Goal: Task Accomplishment & Management: Manage account settings

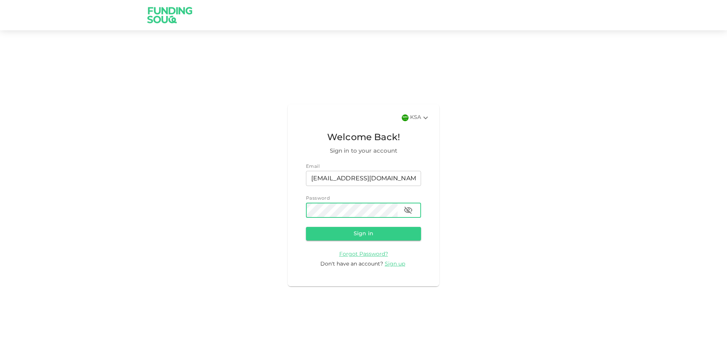
click at [306, 227] on button "Sign in" at bounding box center [363, 234] width 115 height 14
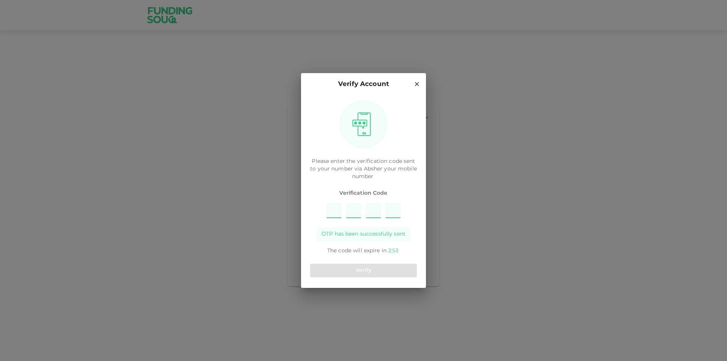
type input "1"
type input "4"
type input "6"
type input "3"
click at [371, 265] on button "Verify" at bounding box center [363, 271] width 107 height 14
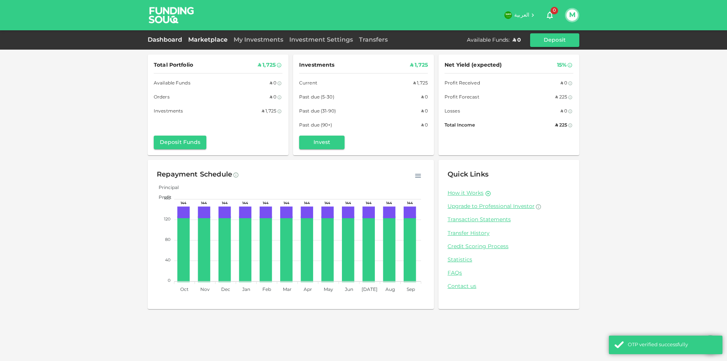
click at [219, 39] on link "Marketplace" at bounding box center [207, 40] width 45 height 6
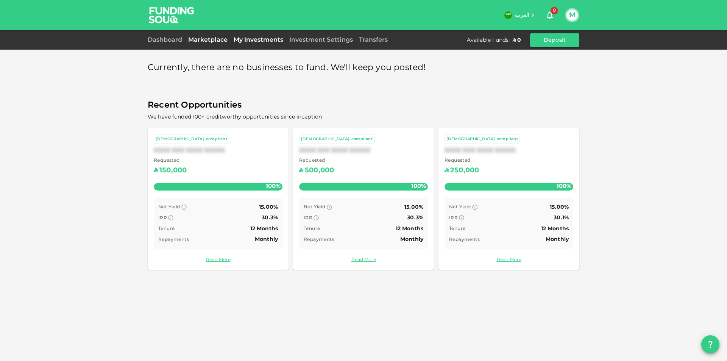
click at [261, 40] on link "My Investments" at bounding box center [259, 40] width 56 height 6
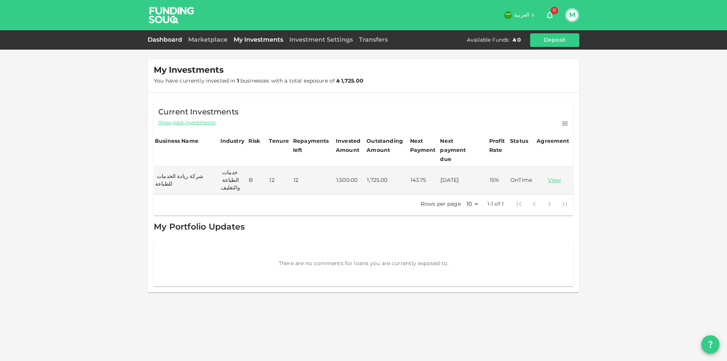
click at [171, 40] on link "Dashboard" at bounding box center [167, 40] width 38 height 6
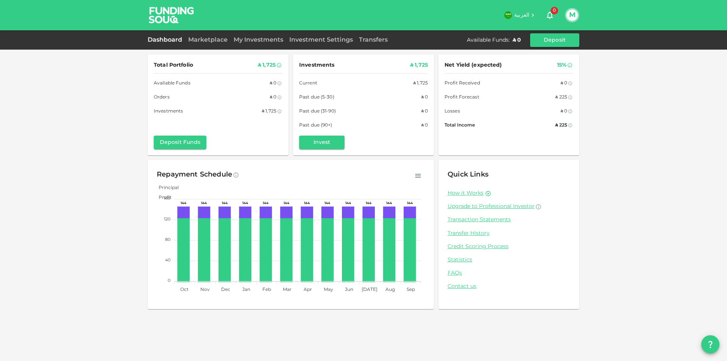
click at [577, 15] on button "M" at bounding box center [572, 14] width 11 height 11
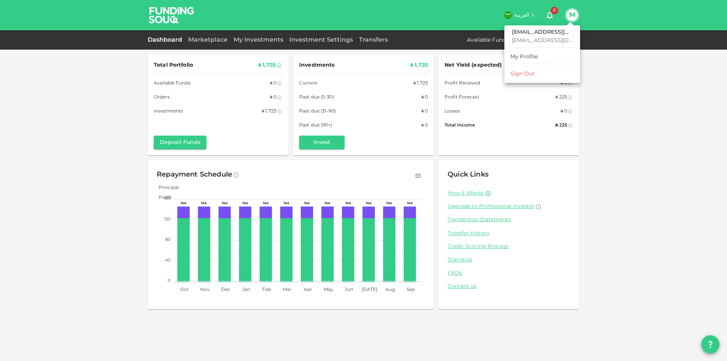
click at [537, 73] on li "Sign Out" at bounding box center [543, 74] width 70 height 12
